Goal: Information Seeking & Learning: Learn about a topic

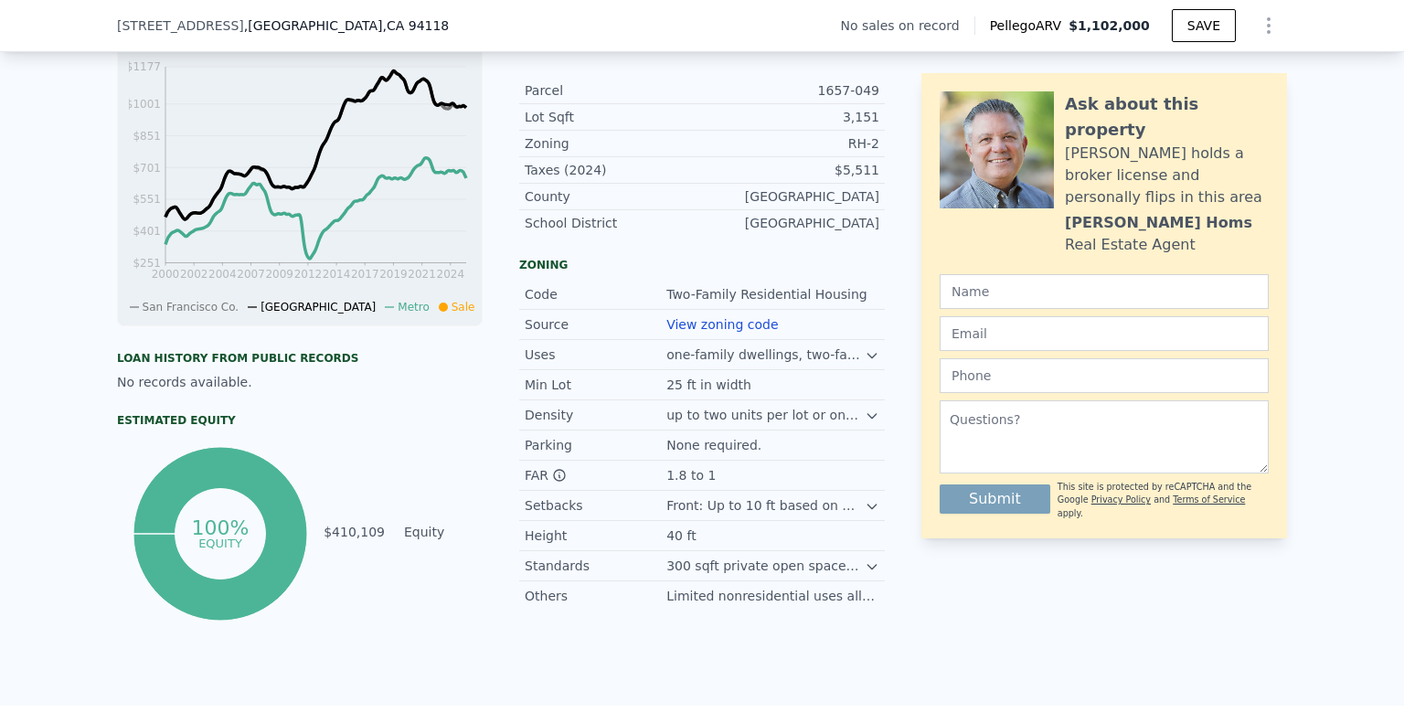
scroll to position [592, 0]
click at [864, 363] on icon at bounding box center [871, 355] width 15 height 15
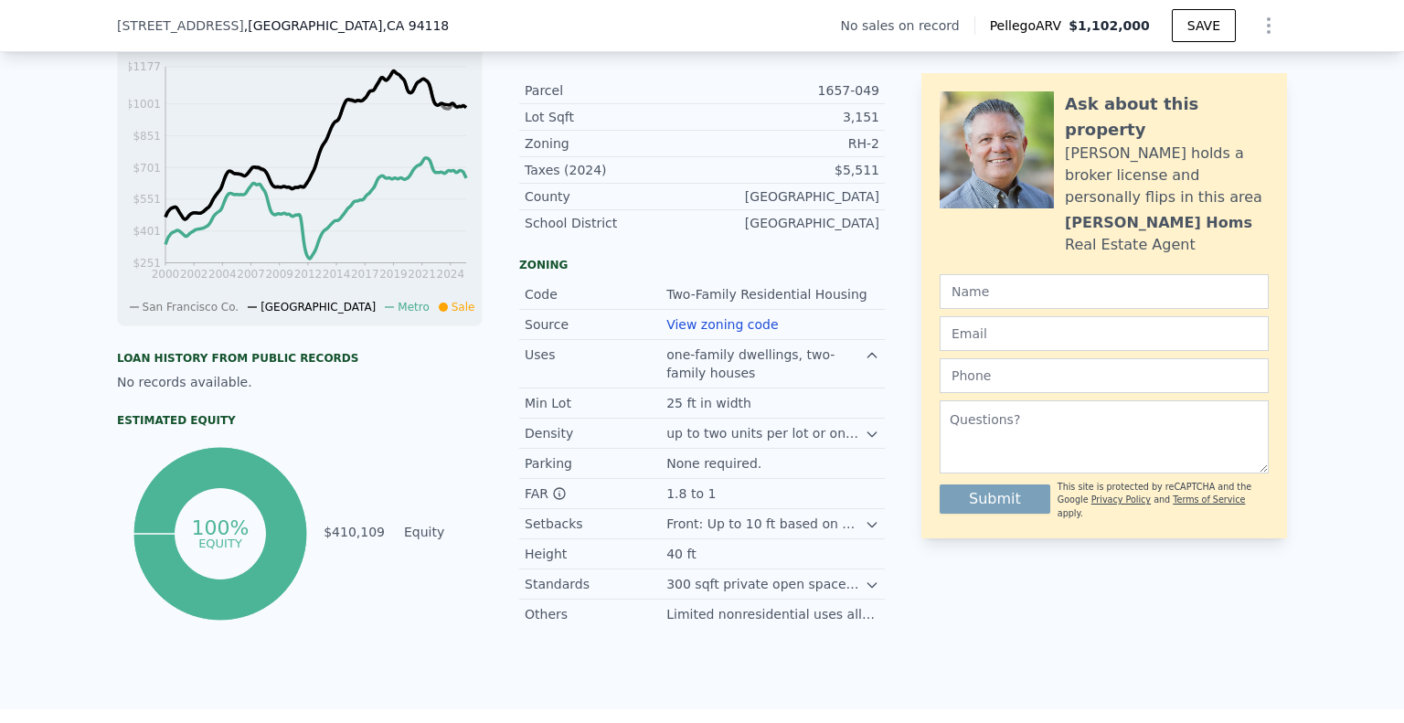
click at [864, 363] on icon at bounding box center [871, 355] width 15 height 15
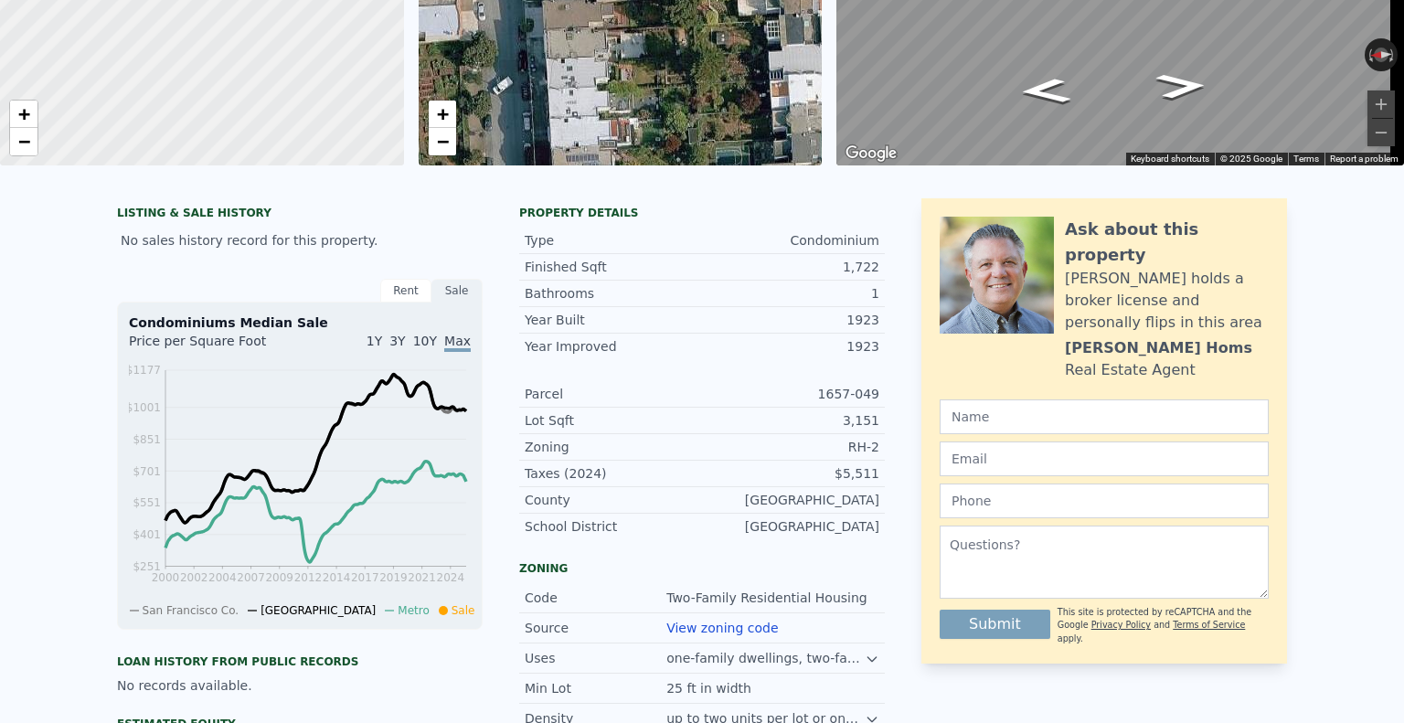
scroll to position [0, 0]
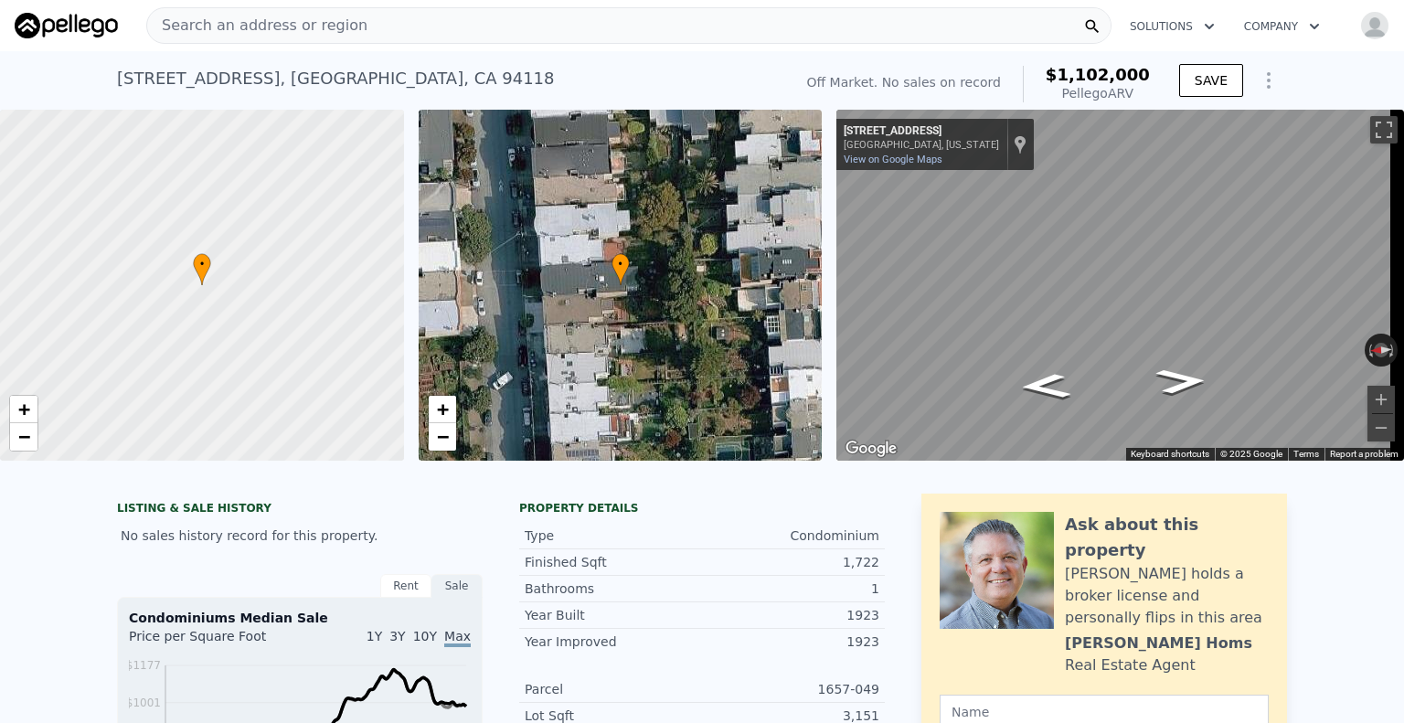
drag, startPoint x: 369, startPoint y: 17, endPoint x: 366, endPoint y: 28, distance: 11.3
click at [366, 28] on div "Search an address or region" at bounding box center [628, 25] width 965 height 37
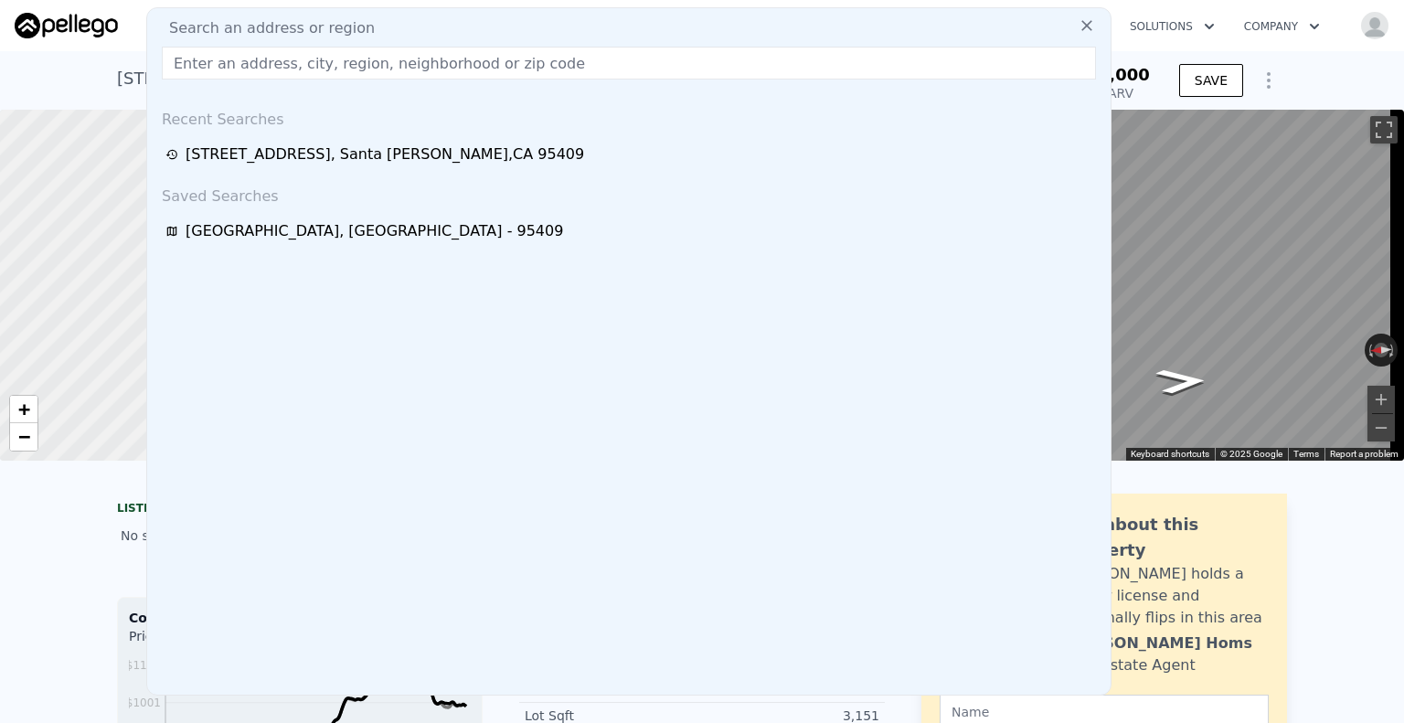
click at [366, 28] on div "Search an address or region" at bounding box center [628, 28] width 949 height 22
click at [341, 52] on input "text" at bounding box center [629, 63] width 934 height 33
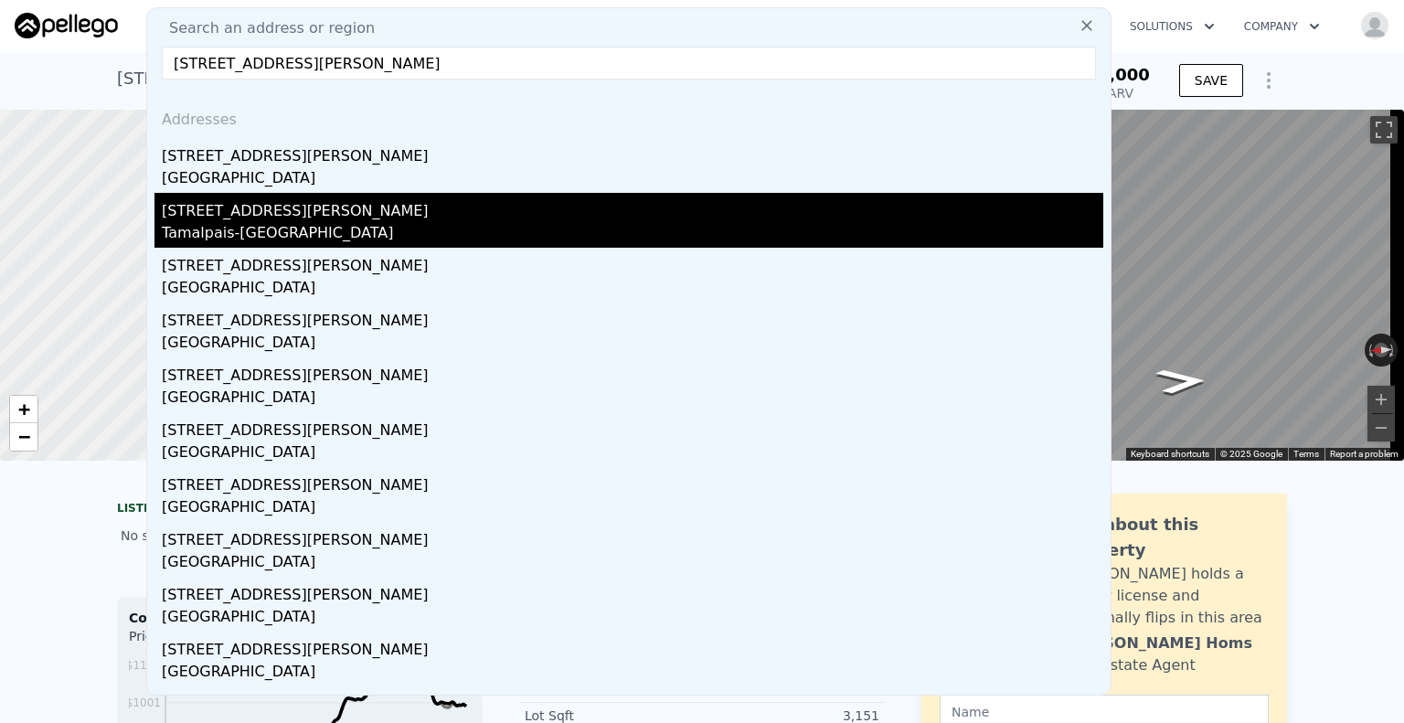
type input "[STREET_ADDRESS][PERSON_NAME]"
click at [290, 228] on div "Tamalpais-[GEOGRAPHIC_DATA]" at bounding box center [632, 235] width 941 height 26
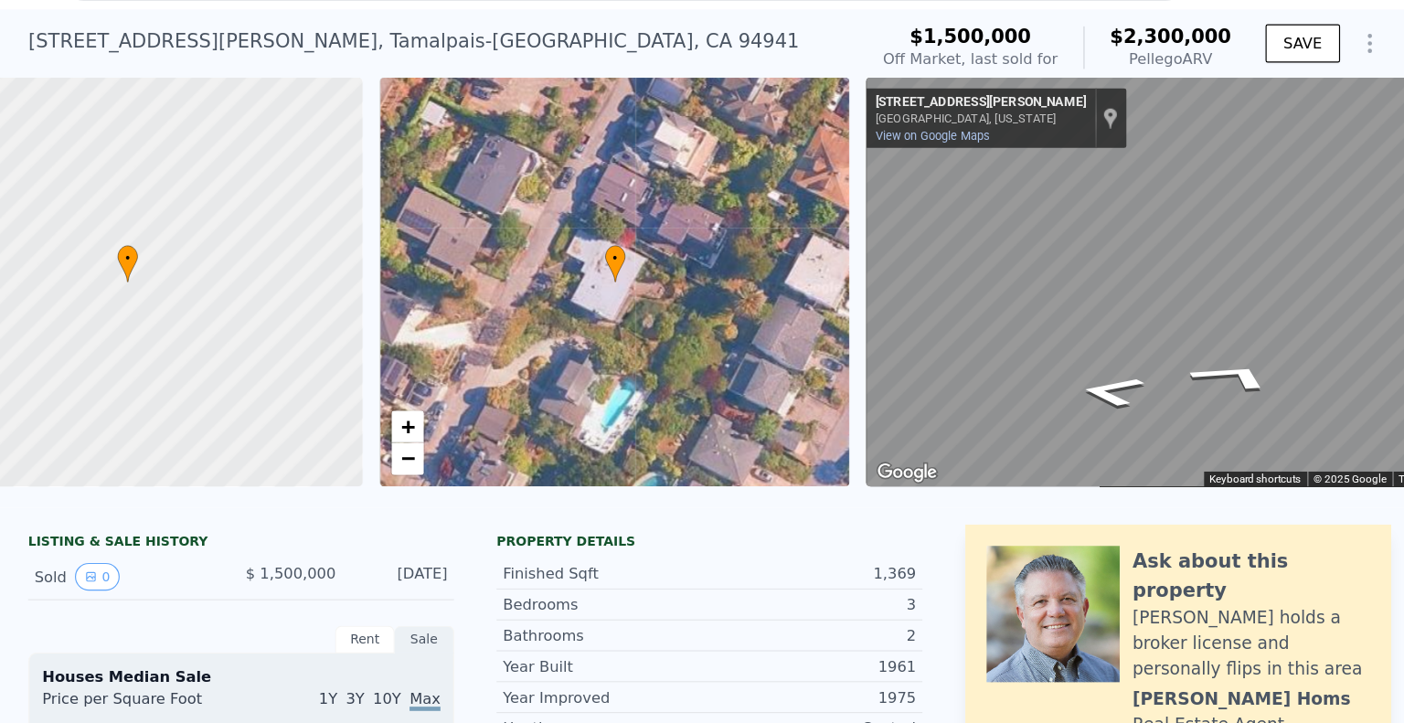
click at [656, 305] on div "• + −" at bounding box center [621, 285] width 404 height 351
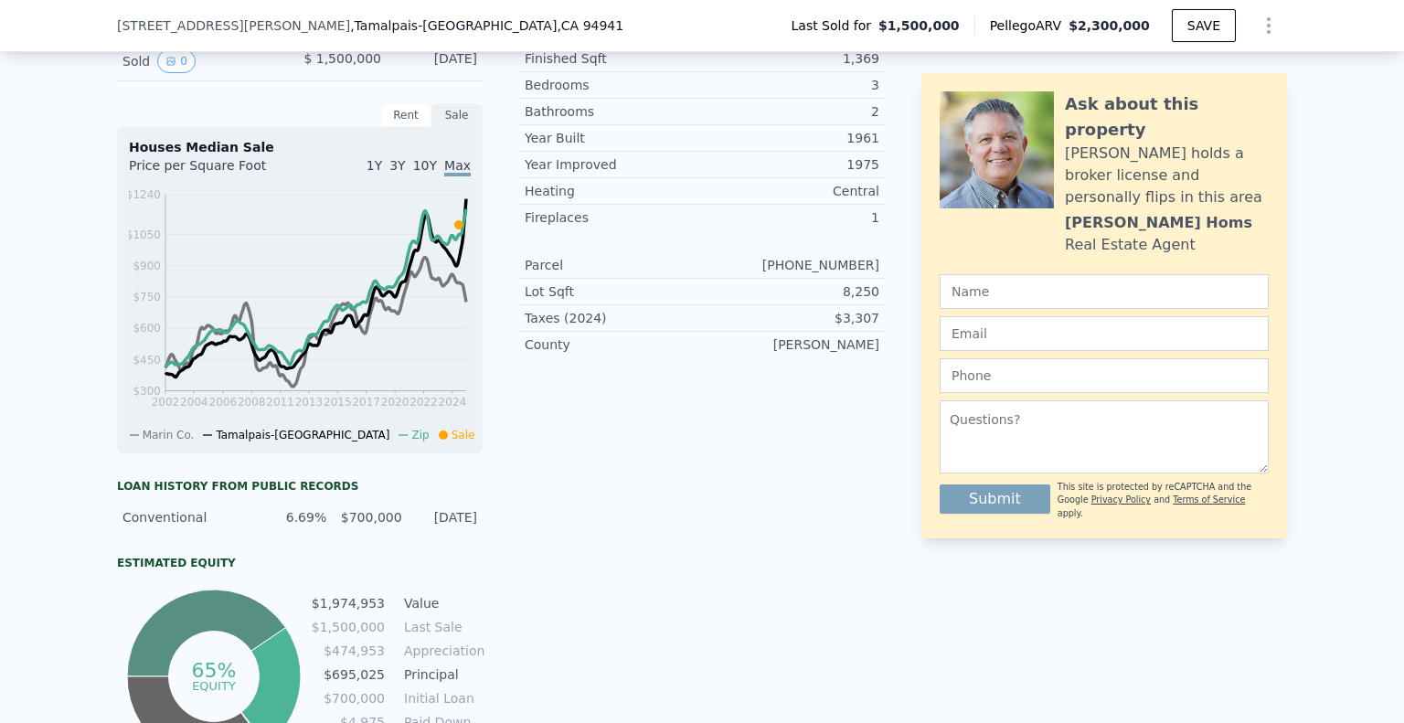
scroll to position [646, 0]
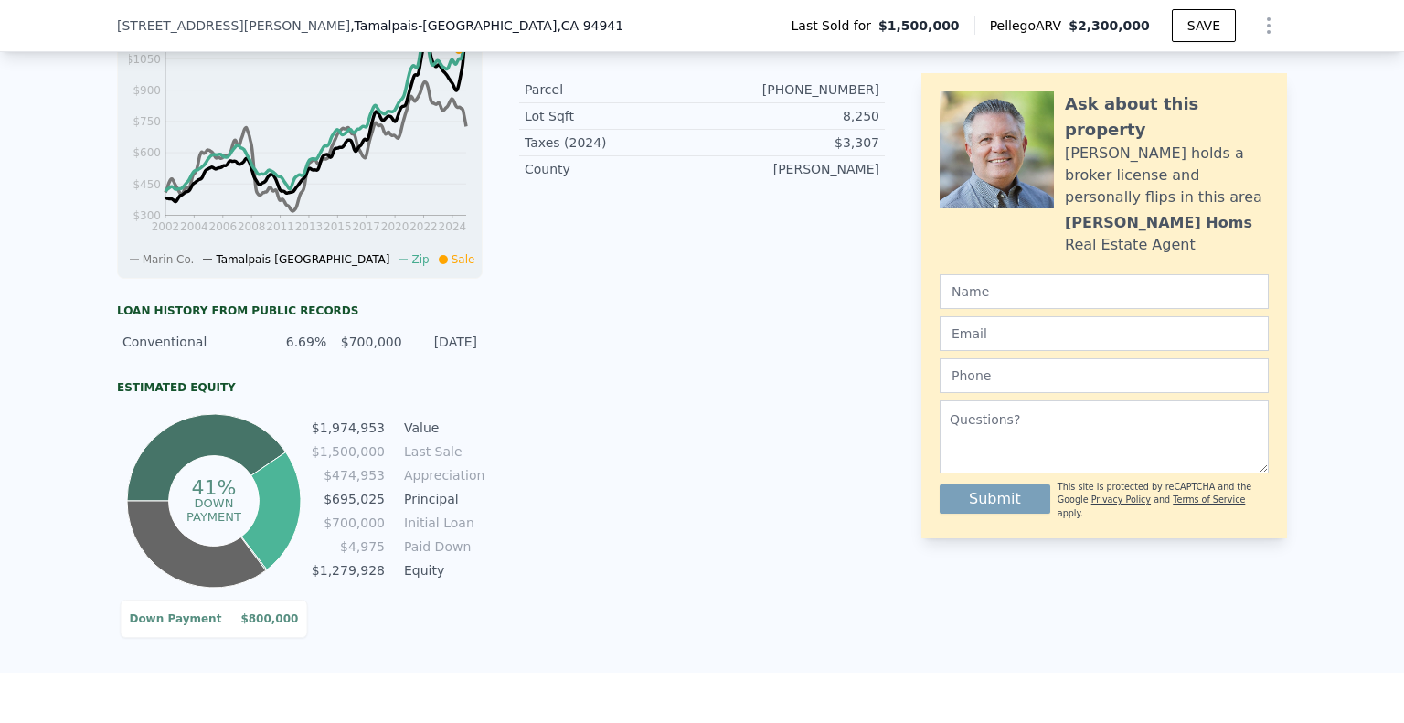
drag, startPoint x: 573, startPoint y: 584, endPoint x: 487, endPoint y: 398, distance: 204.4
click at [487, 398] on div "LISTING & SALE HISTORY Sold 0 $ 1,500,000 [DATE] Rent Sale Rent over time Price…" at bounding box center [501, 216] width 768 height 751
click at [309, 351] on div "6.69%" at bounding box center [294, 342] width 64 height 18
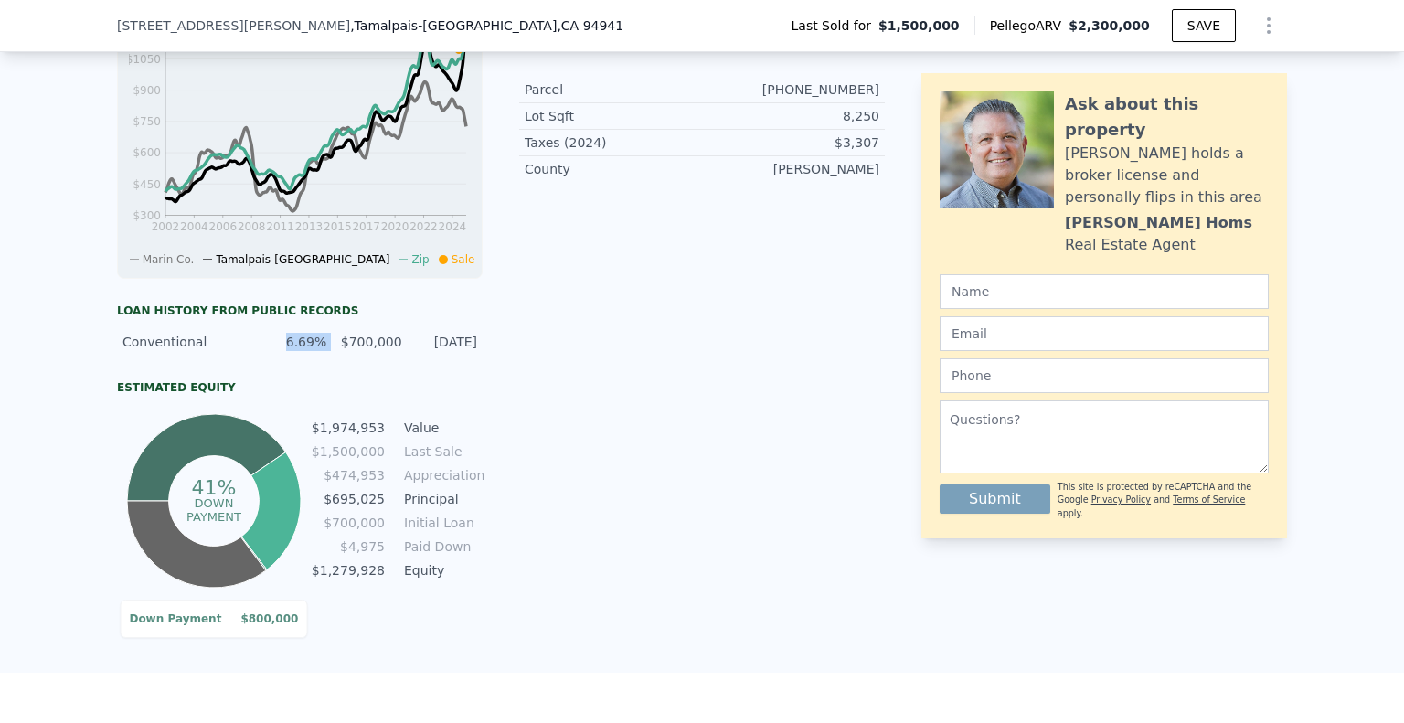
click at [309, 351] on div "6.69%" at bounding box center [294, 342] width 64 height 18
click at [262, 351] on div "6.69%" at bounding box center [294, 342] width 64 height 18
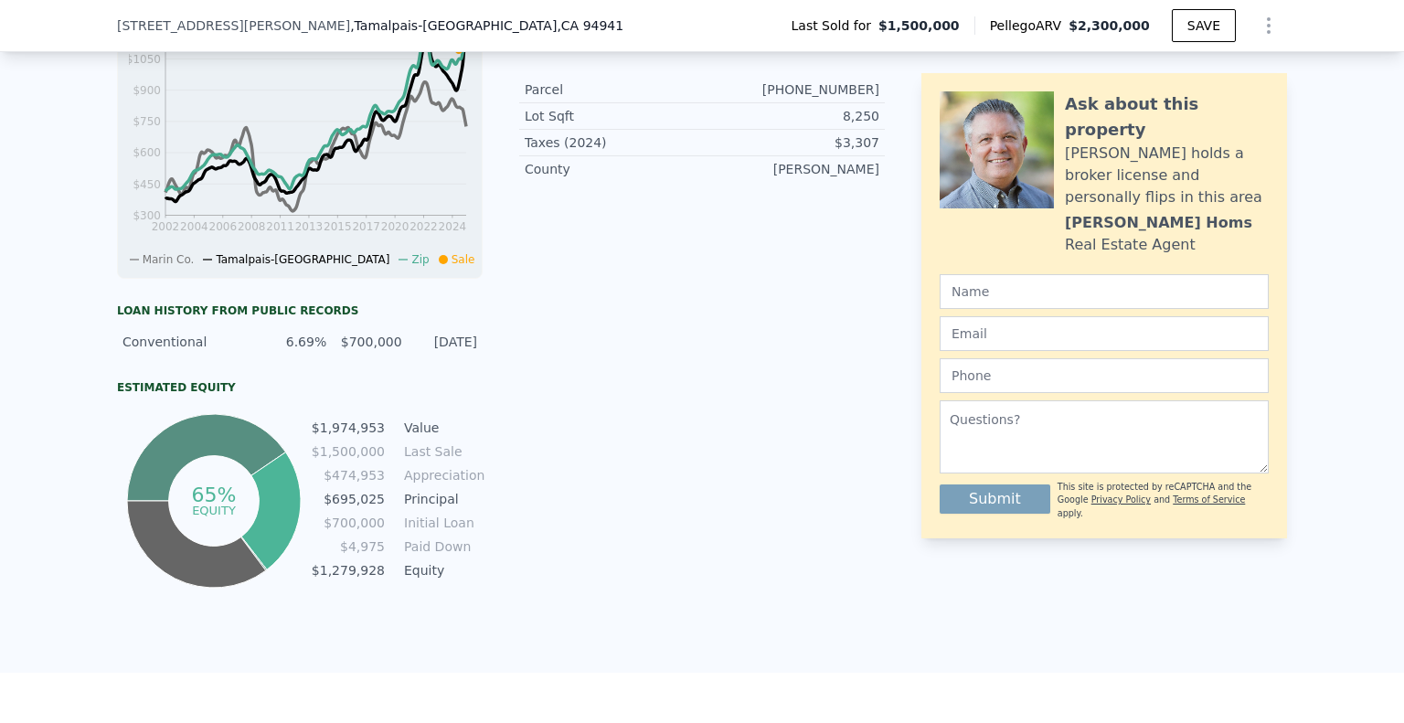
click at [483, 495] on div "LISTING & SALE HISTORY Sold 0 $ 1,500,000 [DATE] Rent Sale Rent over time Price…" at bounding box center [501, 216] width 768 height 751
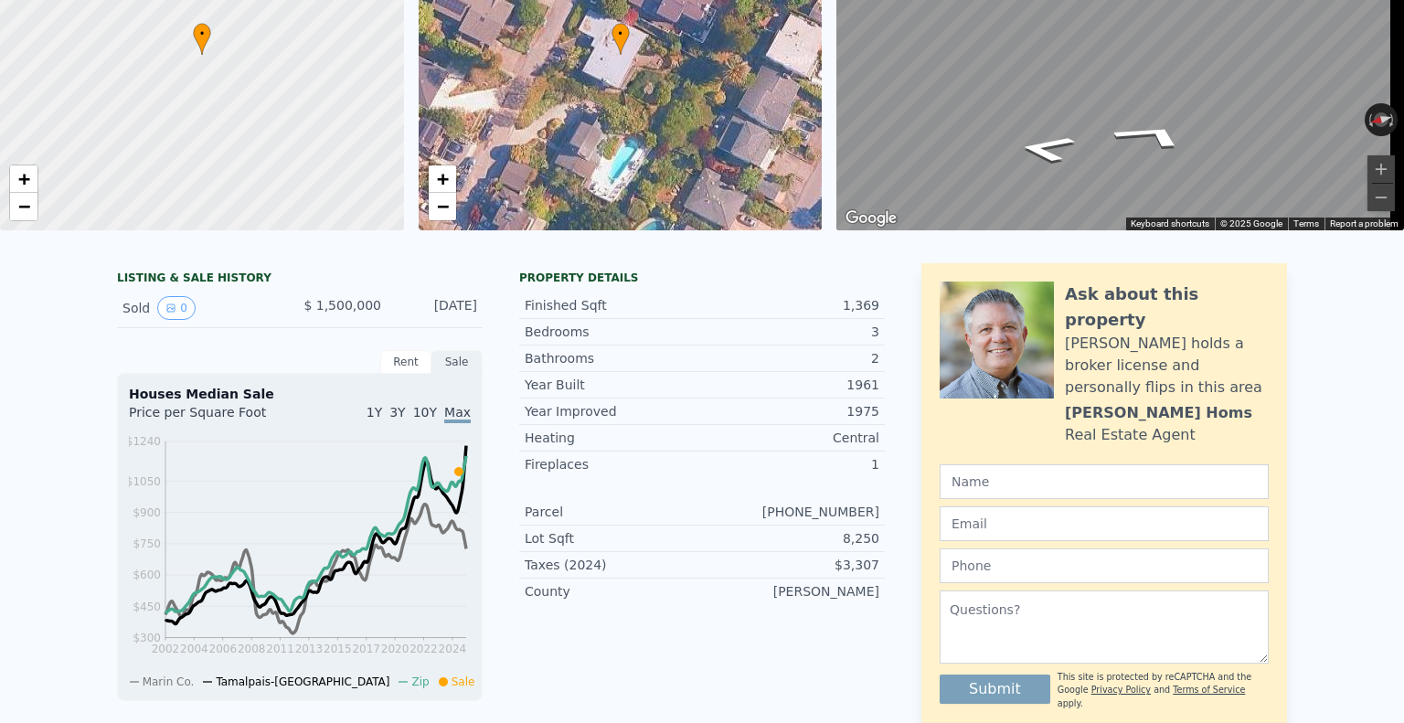
scroll to position [0, 0]
